Goal: Task Accomplishment & Management: Manage account settings

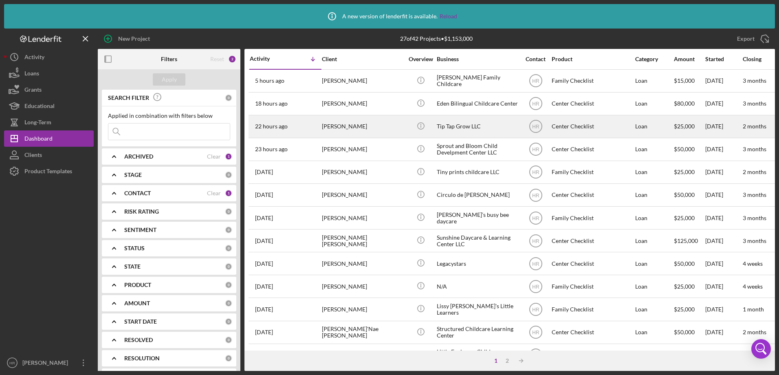
click at [437, 127] on div "Tip Tap Grow LLC" at bounding box center [477, 127] width 81 height 22
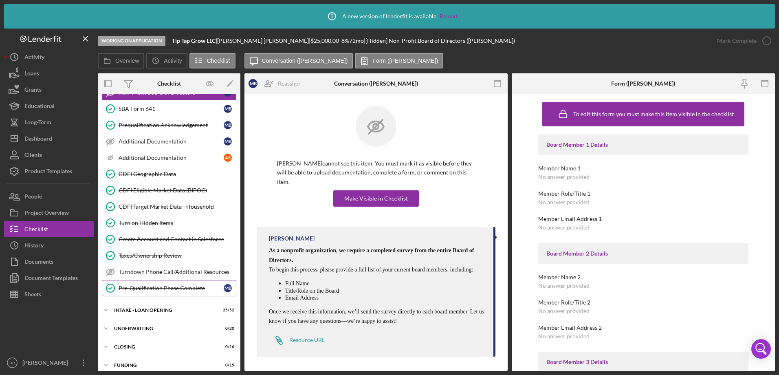
scroll to position [285, 0]
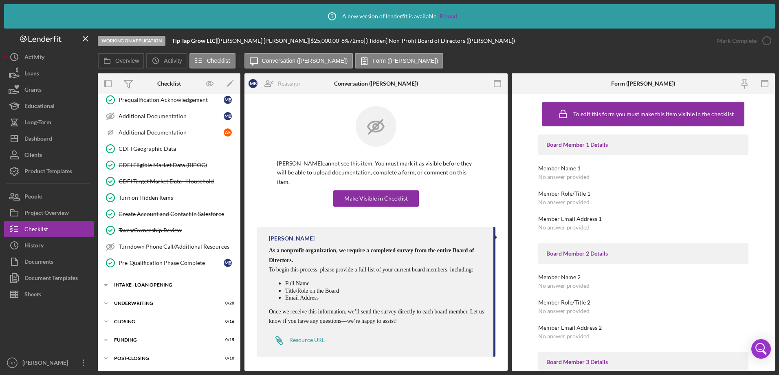
click at [156, 281] on div "Icon/Expander INTAKE - LOAN OPENING 25 / 52" at bounding box center [169, 285] width 143 height 16
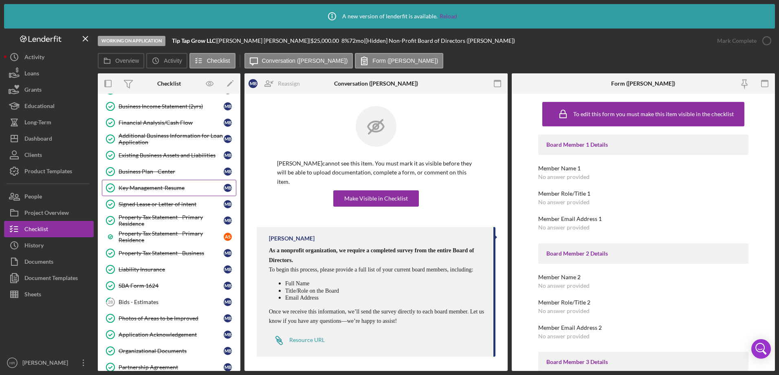
scroll to position [570, 0]
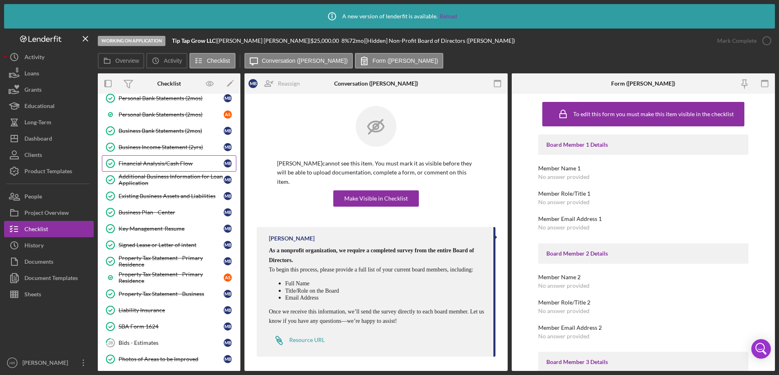
click at [152, 156] on link "Financial Analysis/Cash Flow Financial Analysis/Cash Flow M B" at bounding box center [169, 163] width 134 height 16
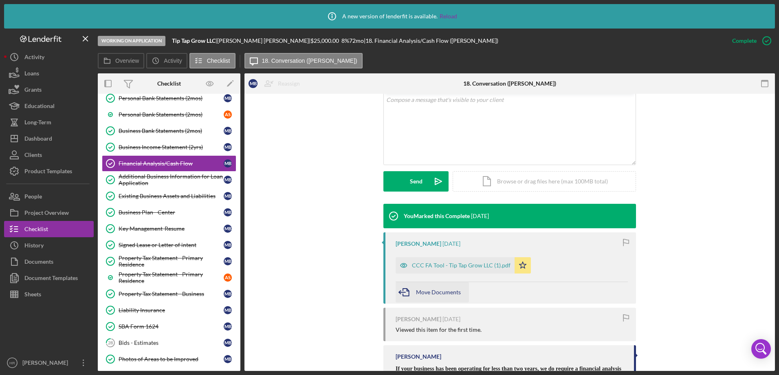
scroll to position [163, 0]
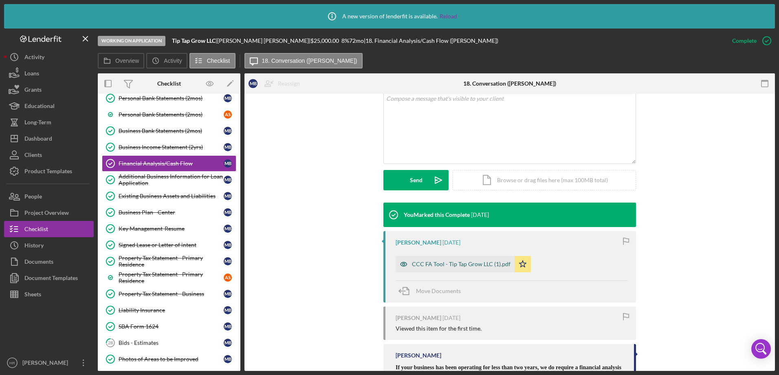
click at [453, 266] on div "CCC FA Tool - Tip Tap Grow LLC (1).pdf" at bounding box center [461, 264] width 99 height 7
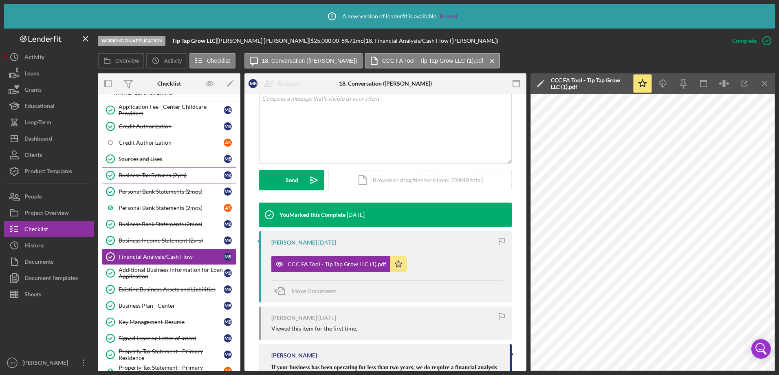
scroll to position [448, 0]
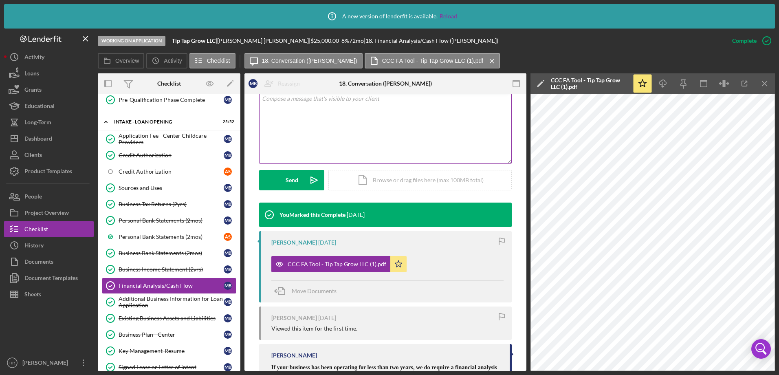
click at [329, 136] on div "v Color teal Color pink Remove color Add row above Add row below Add column bef…" at bounding box center [385, 127] width 252 height 71
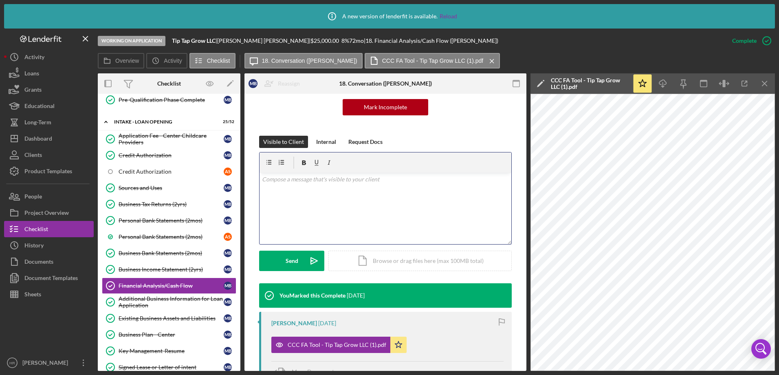
scroll to position [81, 0]
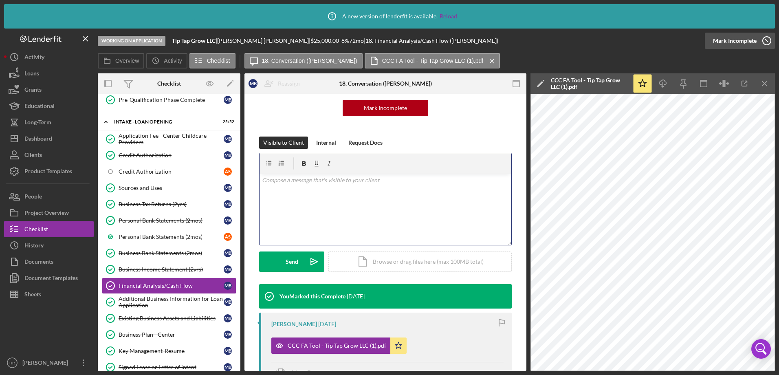
click at [765, 40] on line "button" at bounding box center [766, 41] width 2 height 2
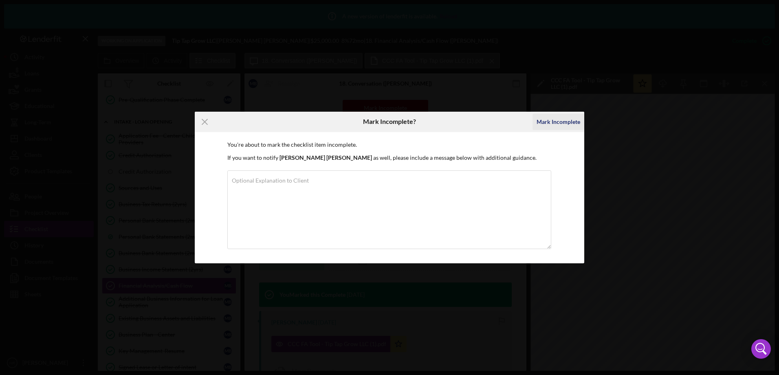
click at [541, 120] on div "Mark Incomplete" at bounding box center [558, 122] width 44 height 16
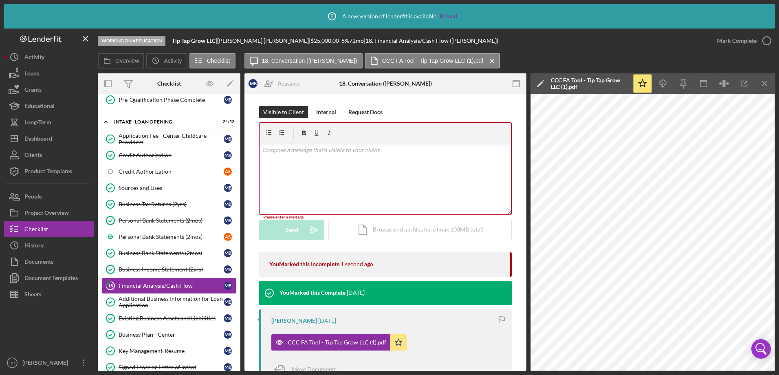
click at [310, 151] on p at bounding box center [385, 149] width 247 height 9
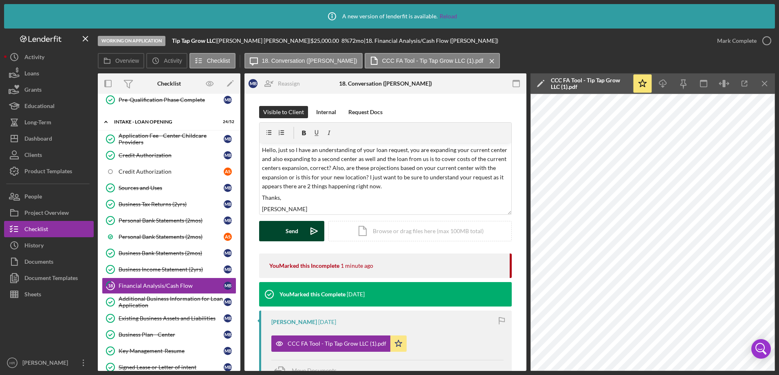
click at [288, 235] on div "Send" at bounding box center [292, 231] width 13 height 20
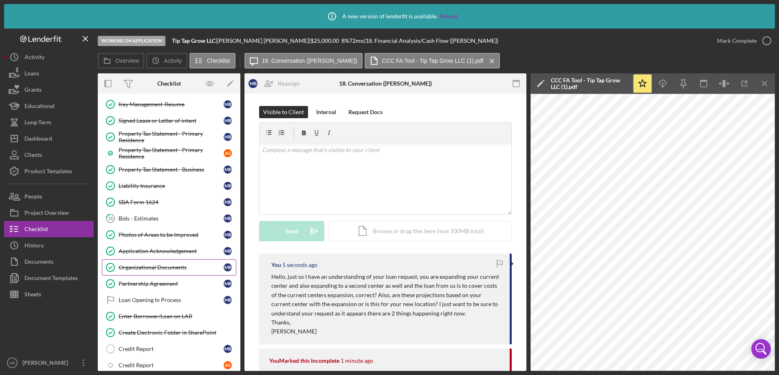
scroll to position [733, 0]
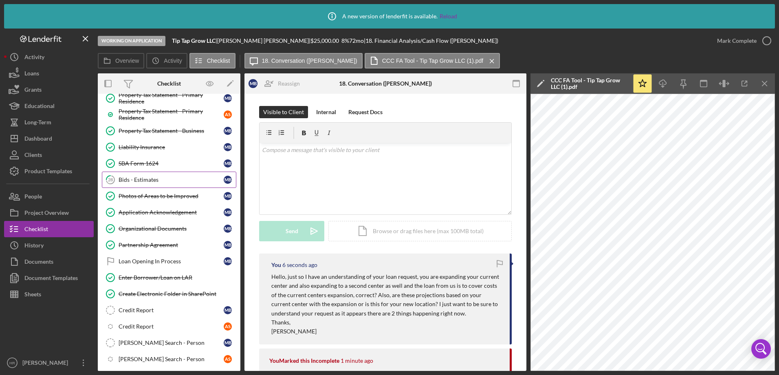
click at [171, 183] on link "28 Bids - Estimates M B" at bounding box center [169, 179] width 134 height 16
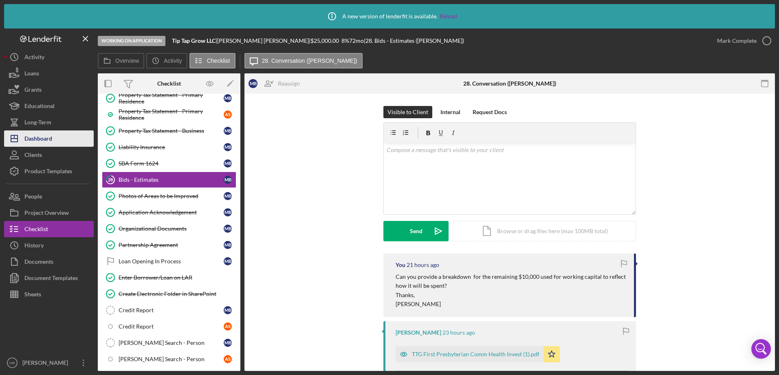
click at [38, 138] on div "Dashboard" at bounding box center [38, 139] width 28 height 18
